Goal: Find specific page/section: Find specific page/section

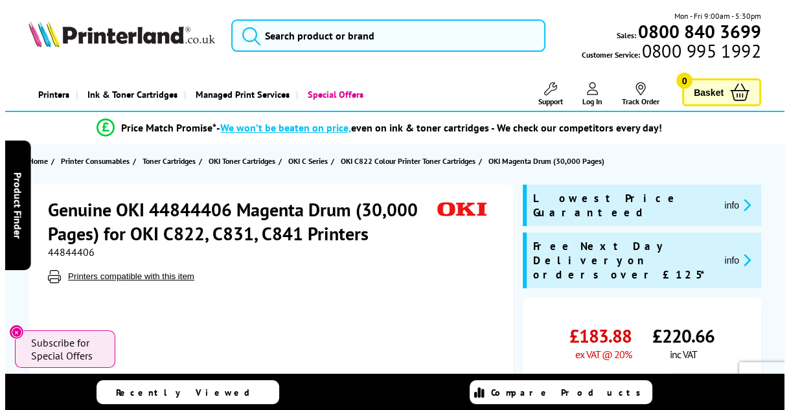
scroll to position [3, 0]
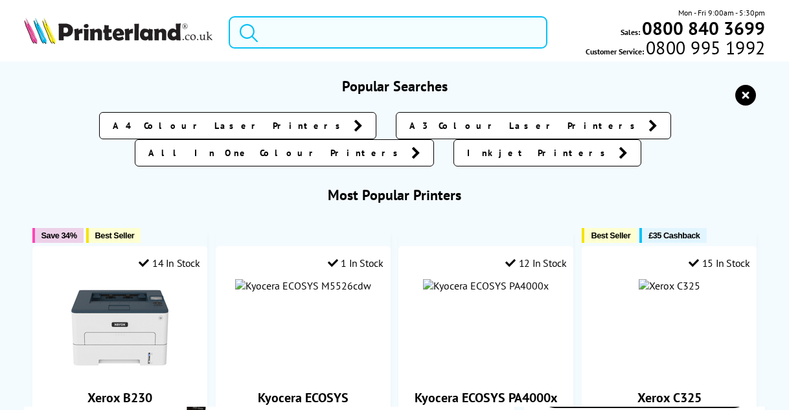
click at [371, 43] on input "search" at bounding box center [388, 32] width 318 height 32
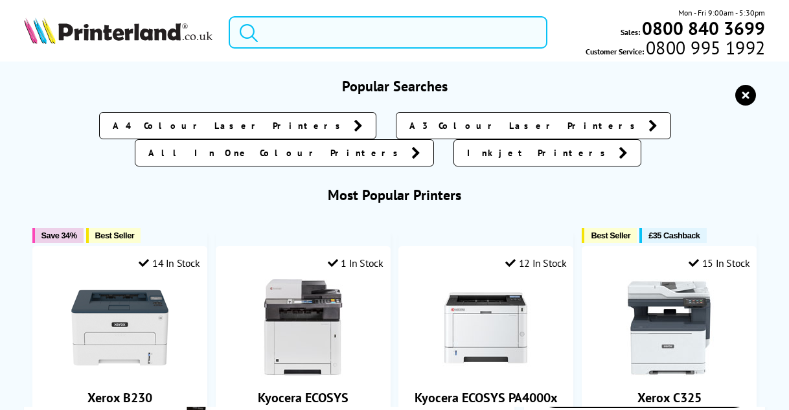
scroll to position [0, 0]
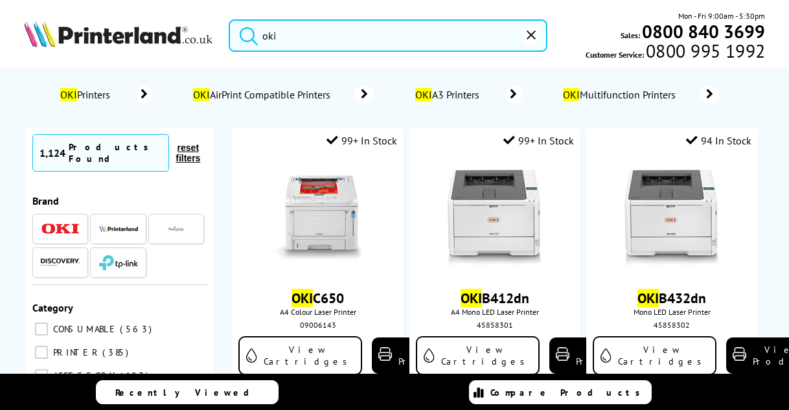
click at [371, 43] on input "oki" at bounding box center [388, 35] width 318 height 32
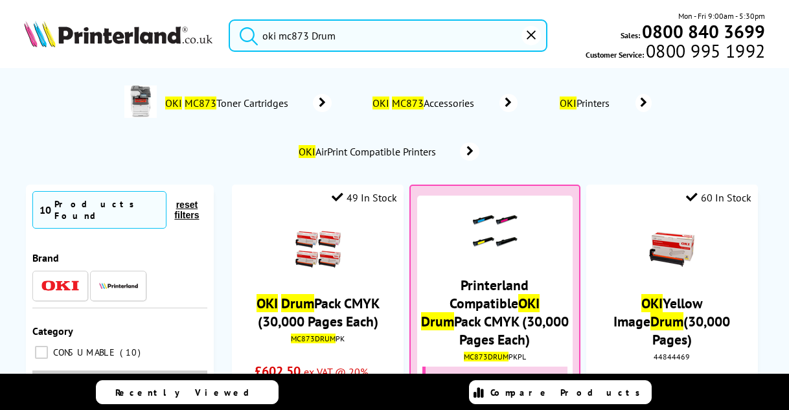
click at [229, 19] on button "submit" at bounding box center [245, 33] width 32 height 29
click at [405, 38] on input "oki mc873 Drum" at bounding box center [388, 35] width 318 height 32
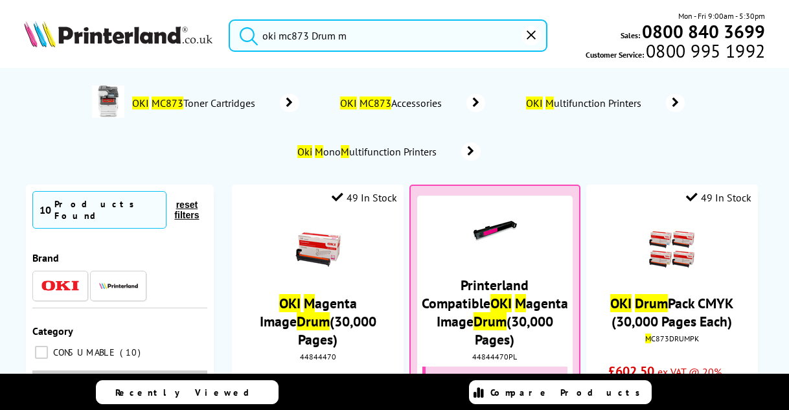
click at [229, 19] on button "submit" at bounding box center [245, 33] width 32 height 29
click at [361, 37] on input "oki mc873 Drum m" at bounding box center [388, 35] width 318 height 32
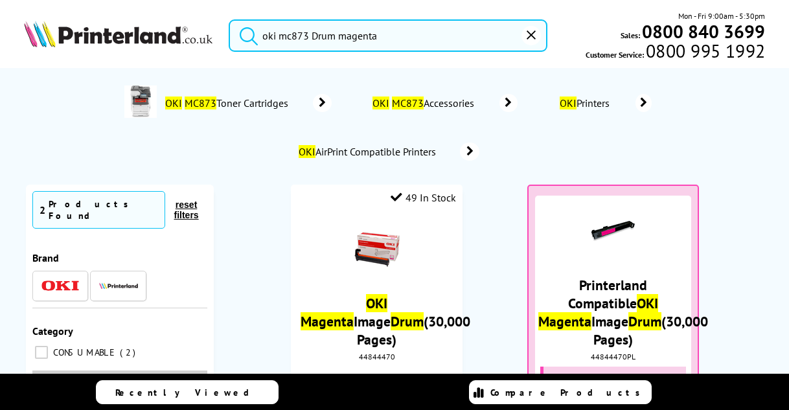
type input "oki mc873 Drum magenta"
click at [229, 19] on button "submit" at bounding box center [245, 33] width 32 height 29
click at [503, 78] on ol "OKI MC873 Toner Cartridges OKI MC873 Accessories OKI Printers OKI AirPrint Comp…" at bounding box center [394, 122] width 717 height 97
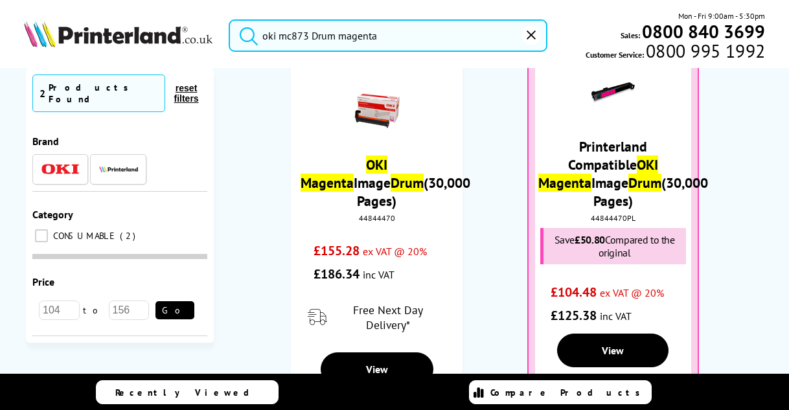
scroll to position [140, 0]
